Goal: Information Seeking & Learning: Understand process/instructions

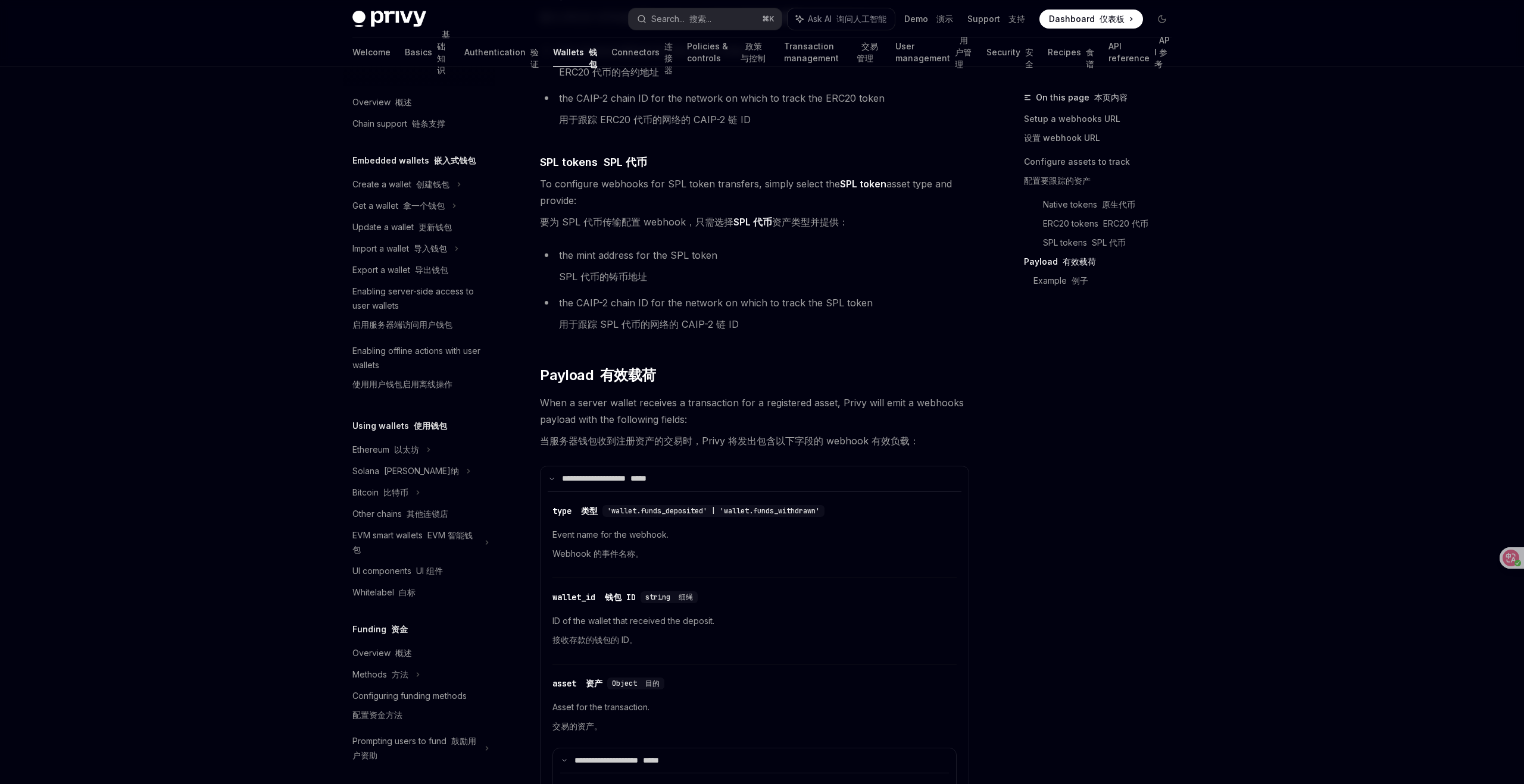
scroll to position [1380, 0]
click at [646, 476] on font "*****" at bounding box center [638, 480] width 16 height 8
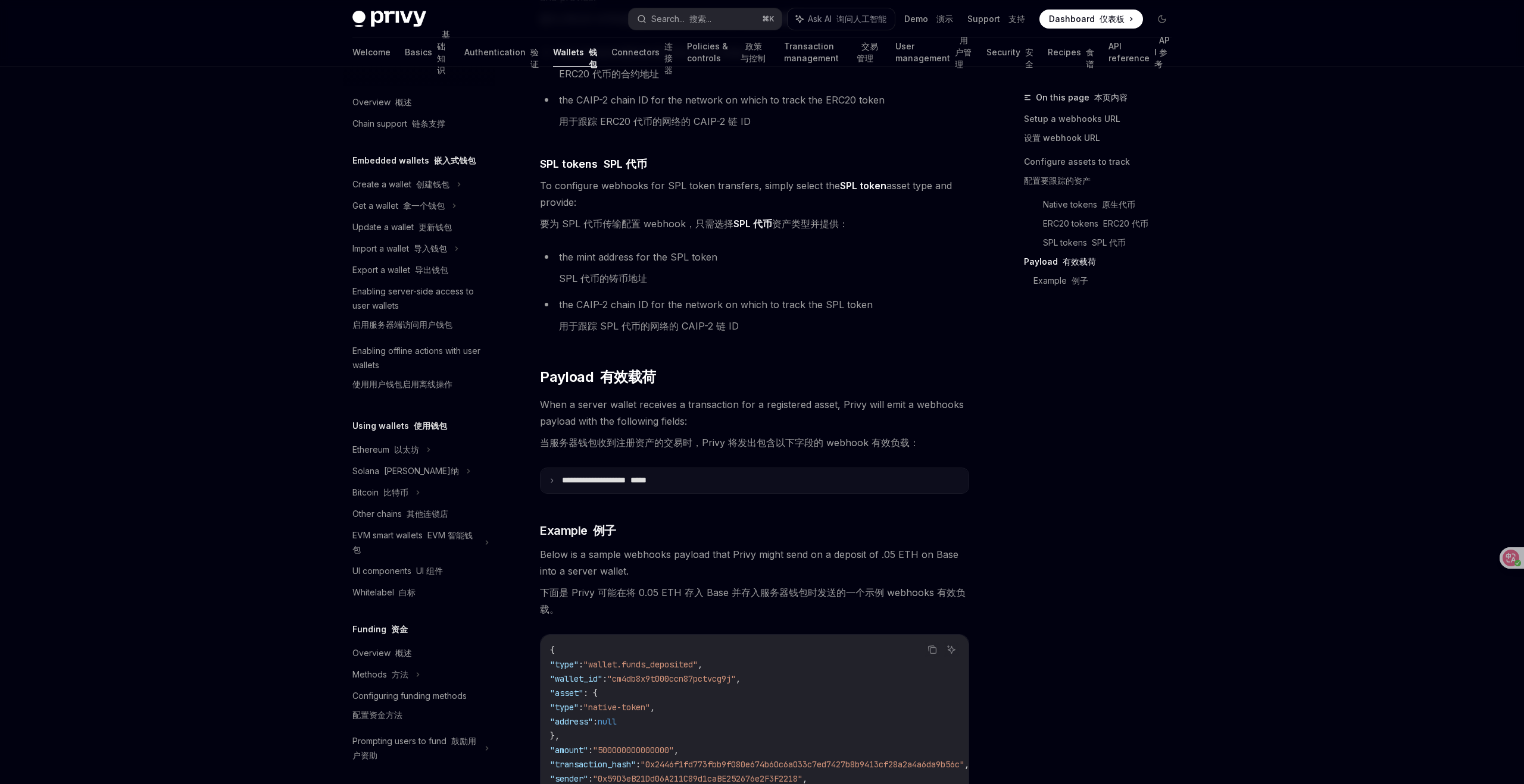
click at [646, 476] on font "*****" at bounding box center [638, 480] width 16 height 8
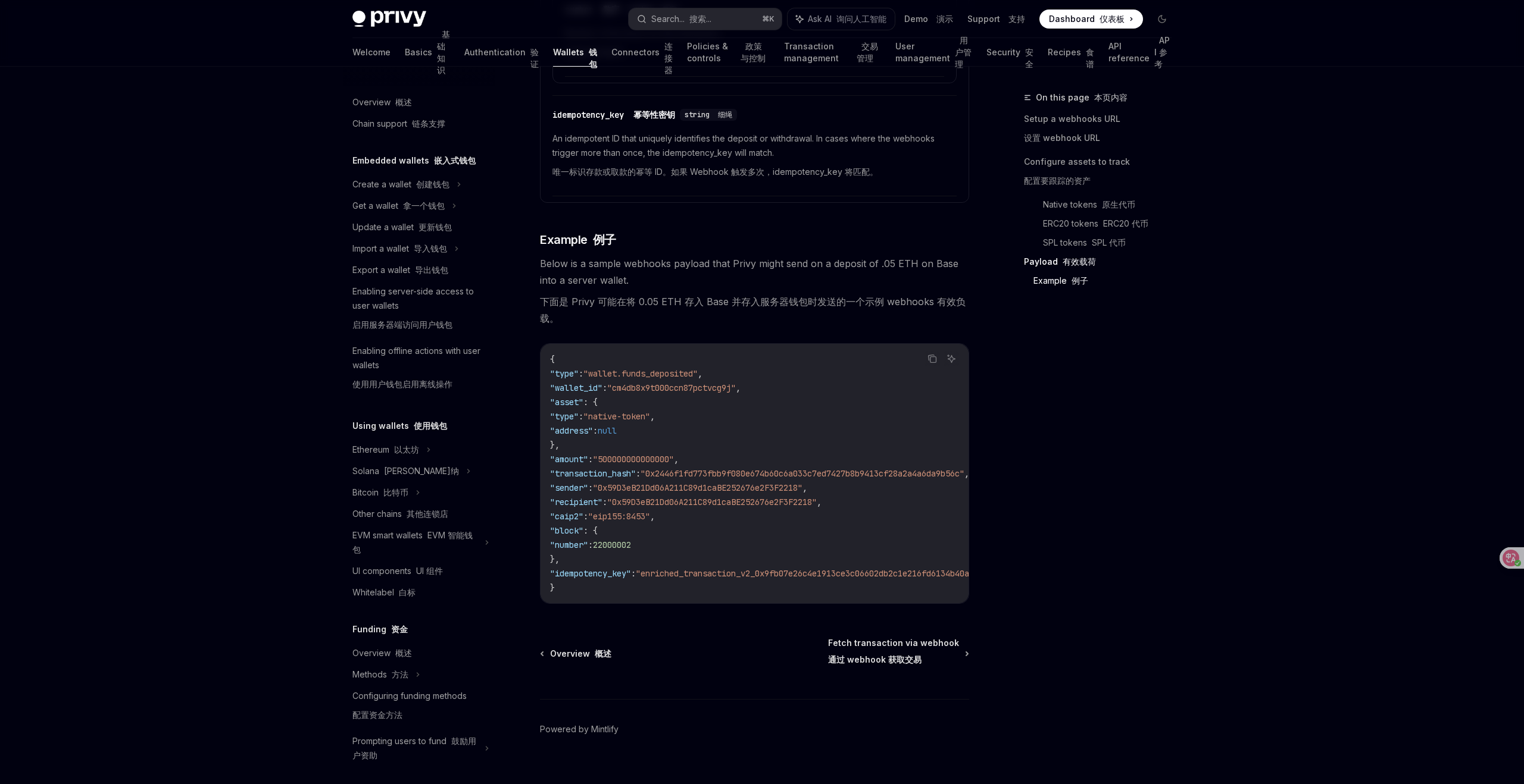
scroll to position [2984, 0]
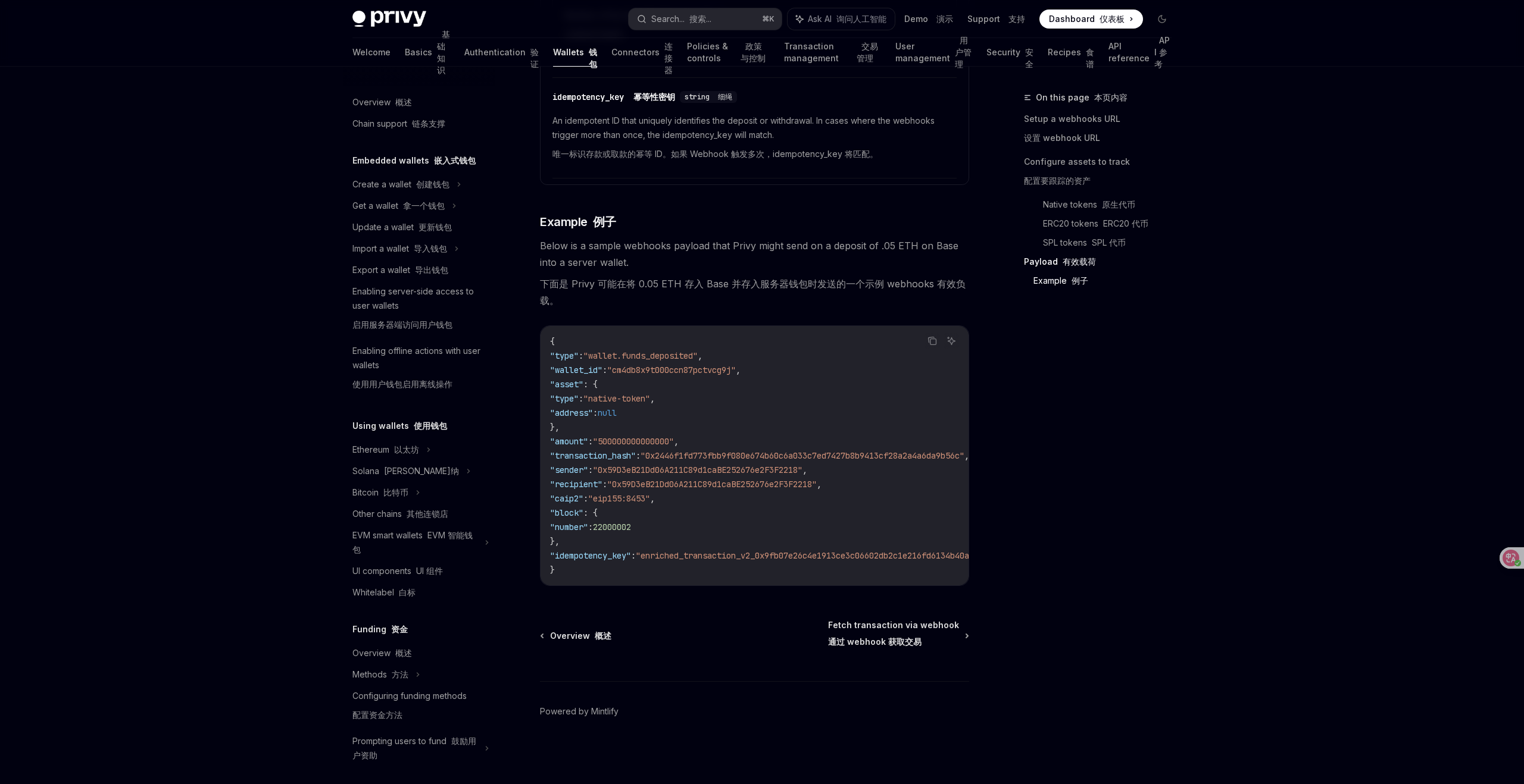
type textarea "*"
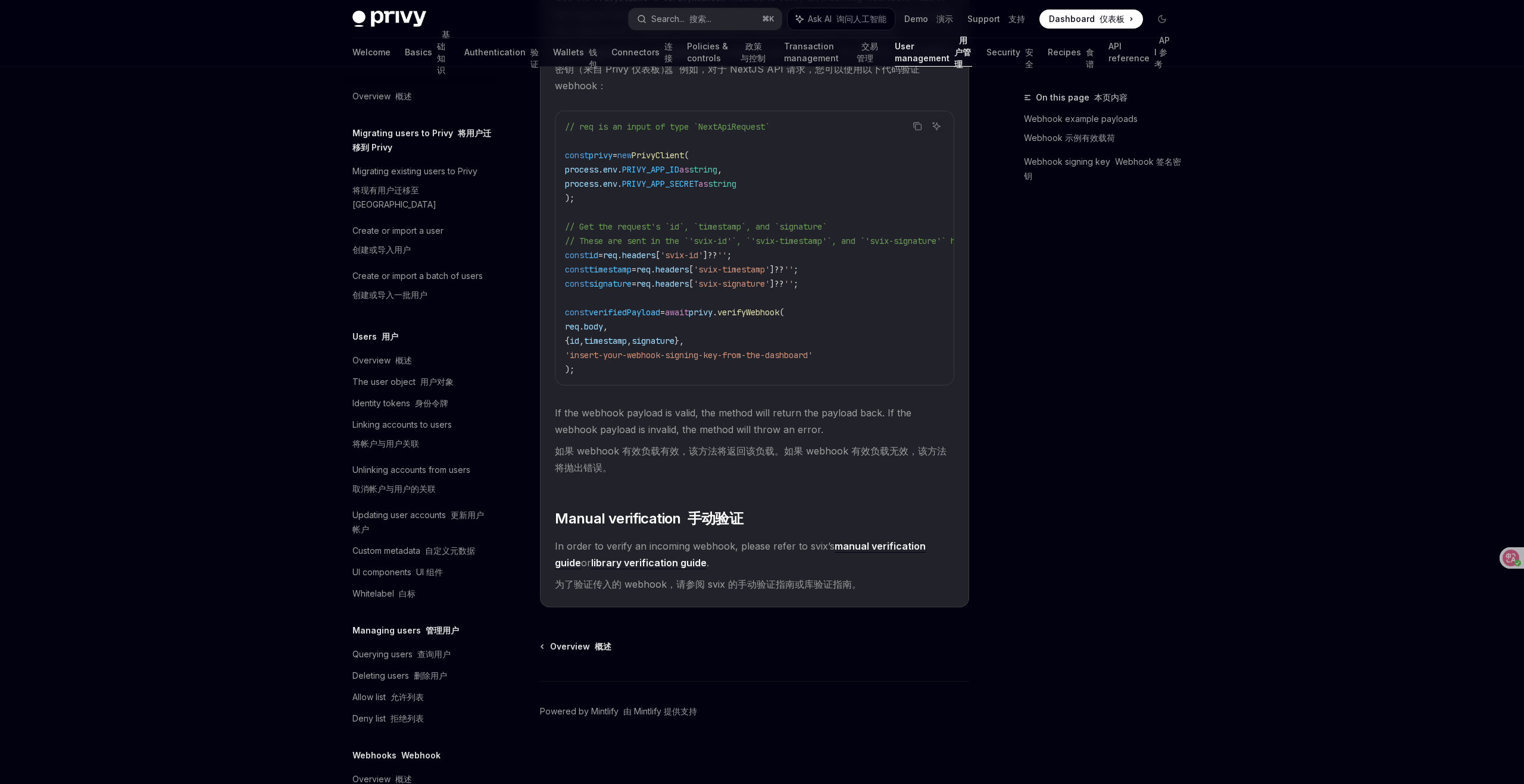
scroll to position [1484, 0]
click at [909, 584] on span "In order to verify an incoming webhook, please refer to svix’s manual verificat…" at bounding box center [754, 567] width 399 height 60
click at [1076, 347] on div "On this page 本页内容 Webhook example payloads Webhook 示例有效载荷 Webhook signing key W…" at bounding box center [1090, 437] width 181 height 694
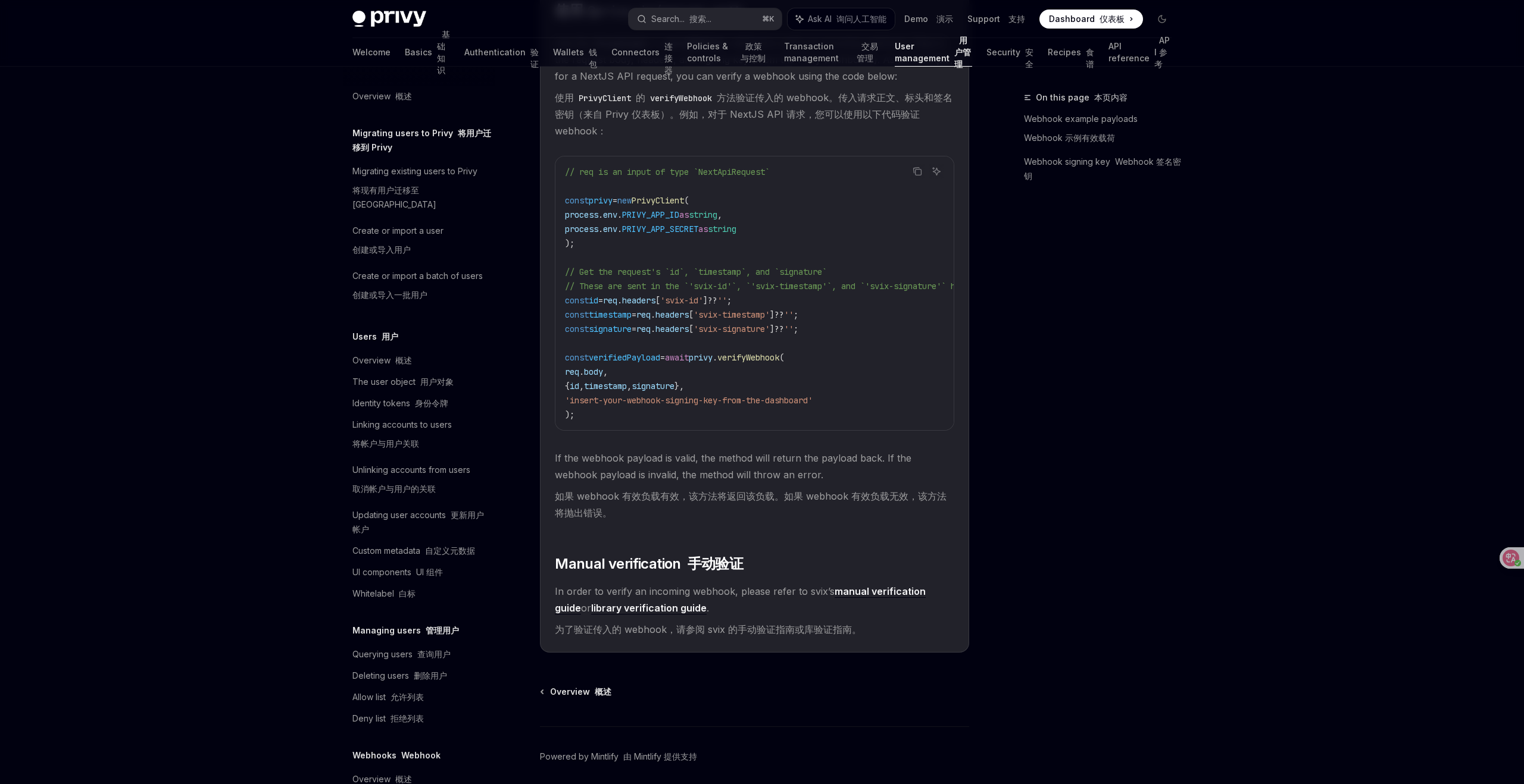
scroll to position [1462, 0]
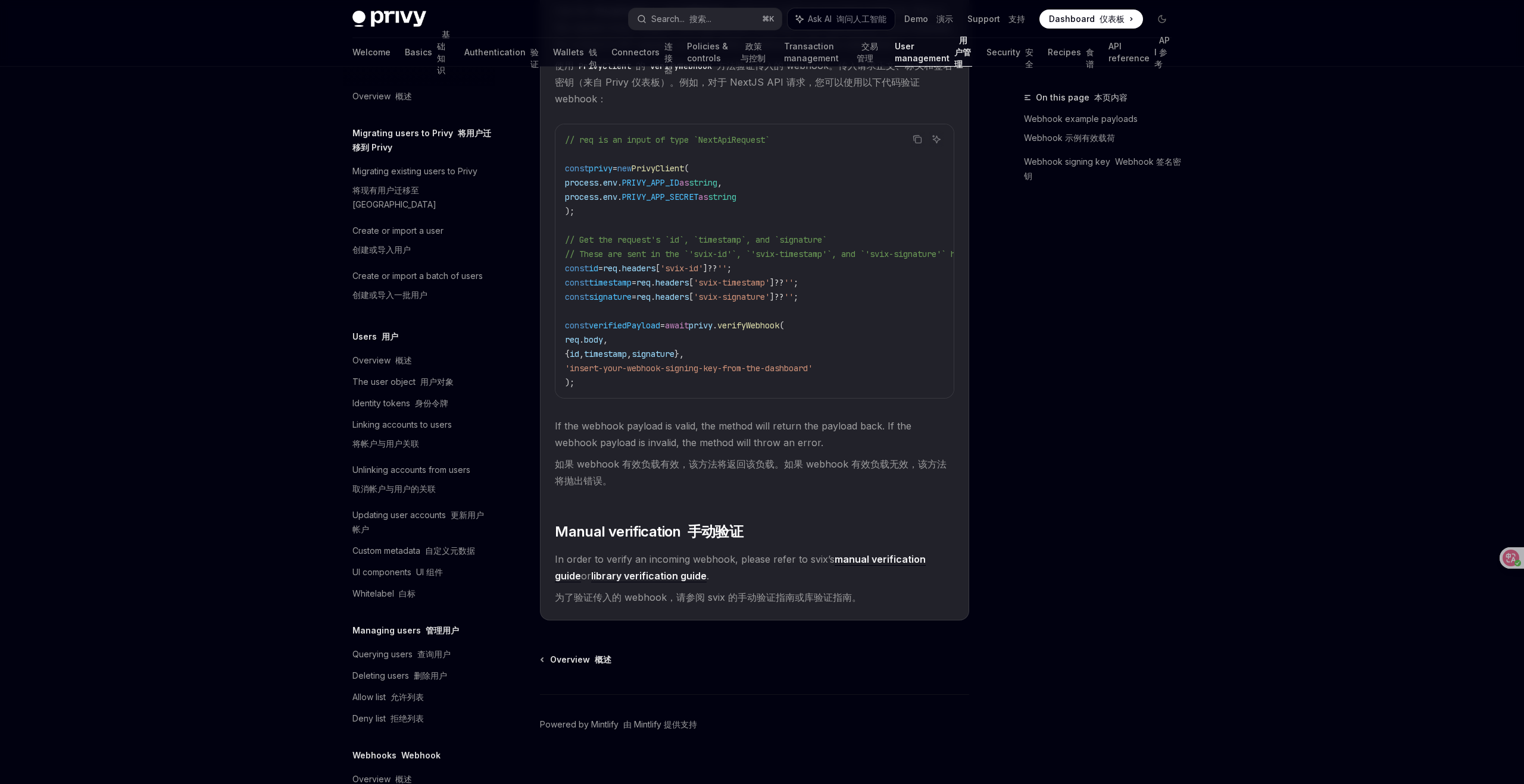
click at [901, 604] on span "In order to verify an incoming webhook, please refer to svix’s manual verificat…" at bounding box center [754, 581] width 399 height 60
click at [1128, 306] on div "On this page 本页内容 Webhook example payloads Webhook 示例有效载荷 Webhook signing key W…" at bounding box center [1090, 437] width 181 height 694
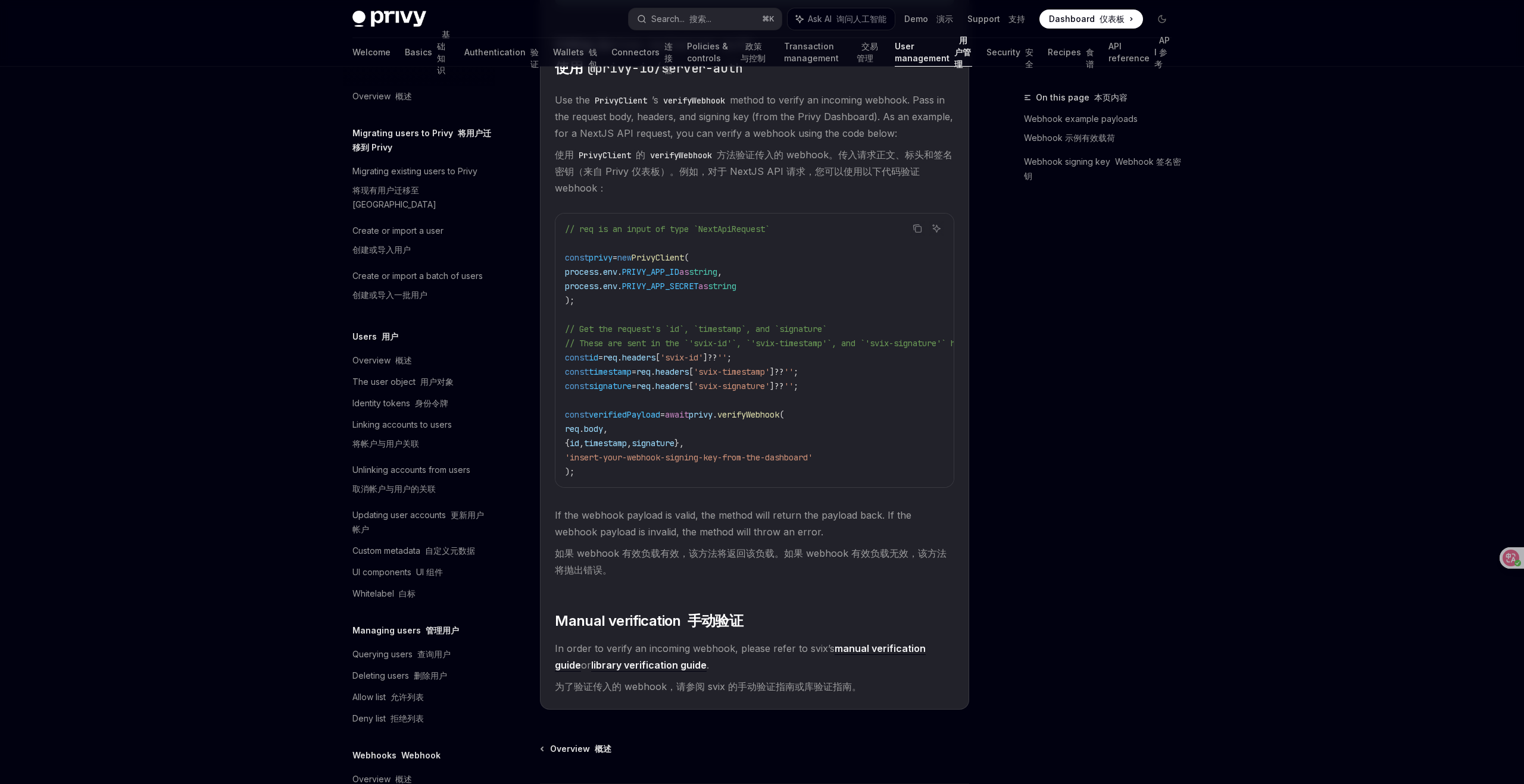
scroll to position [1351, 0]
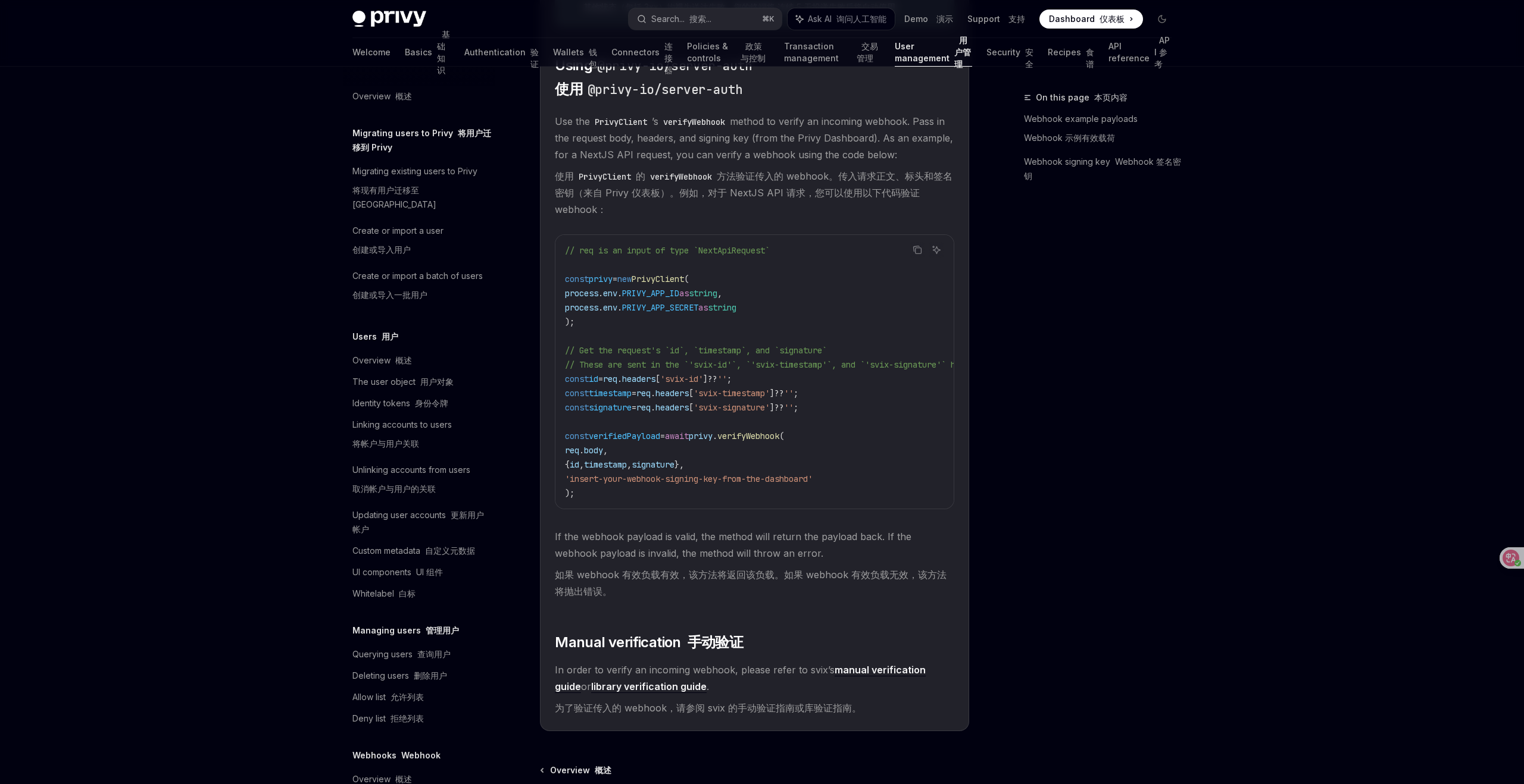
type textarea "*"
